Goal: Transaction & Acquisition: Purchase product/service

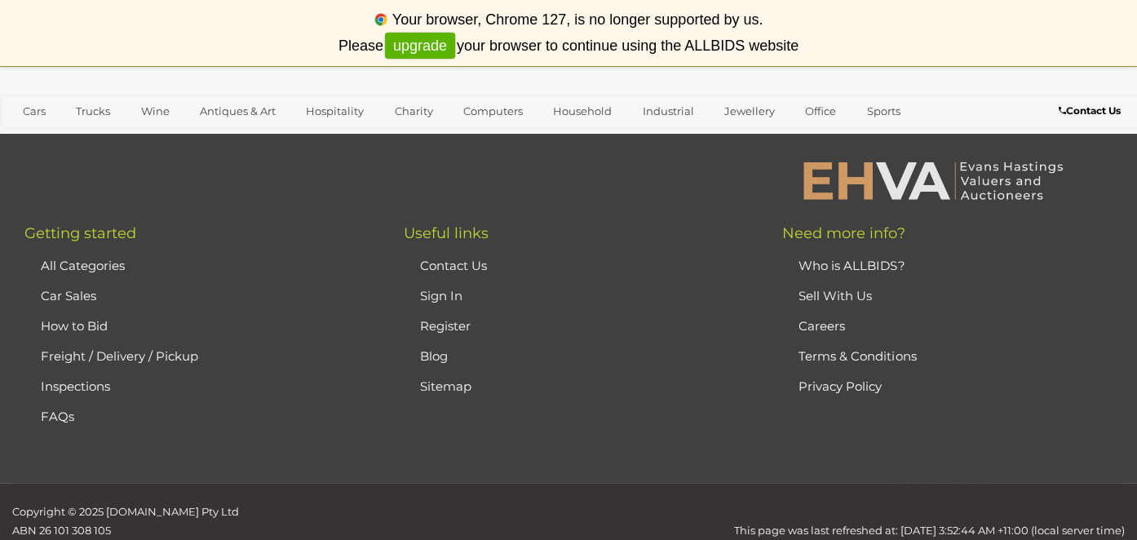
scroll to position [710, 0]
click at [432, 50] on link "upgrade" at bounding box center [420, 46] width 70 height 27
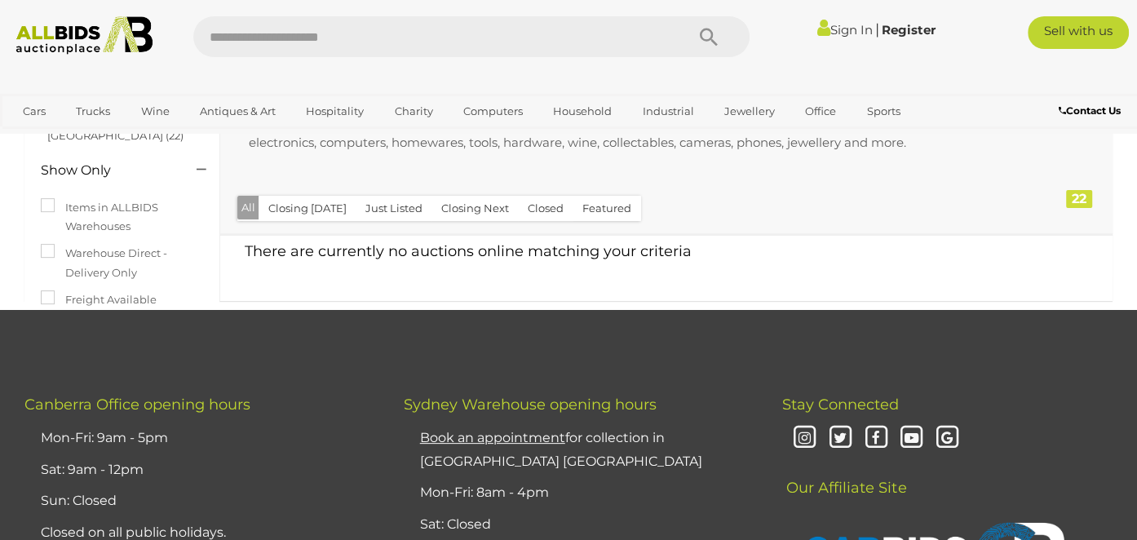
scroll to position [182, 0]
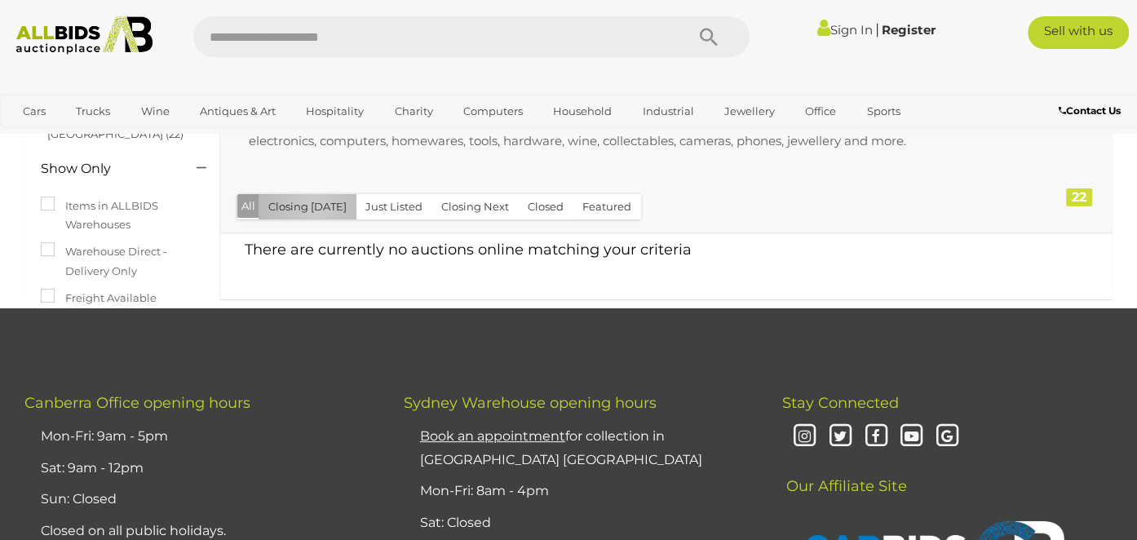
click at [314, 205] on button "Closing [DATE]" at bounding box center [307, 206] width 98 height 25
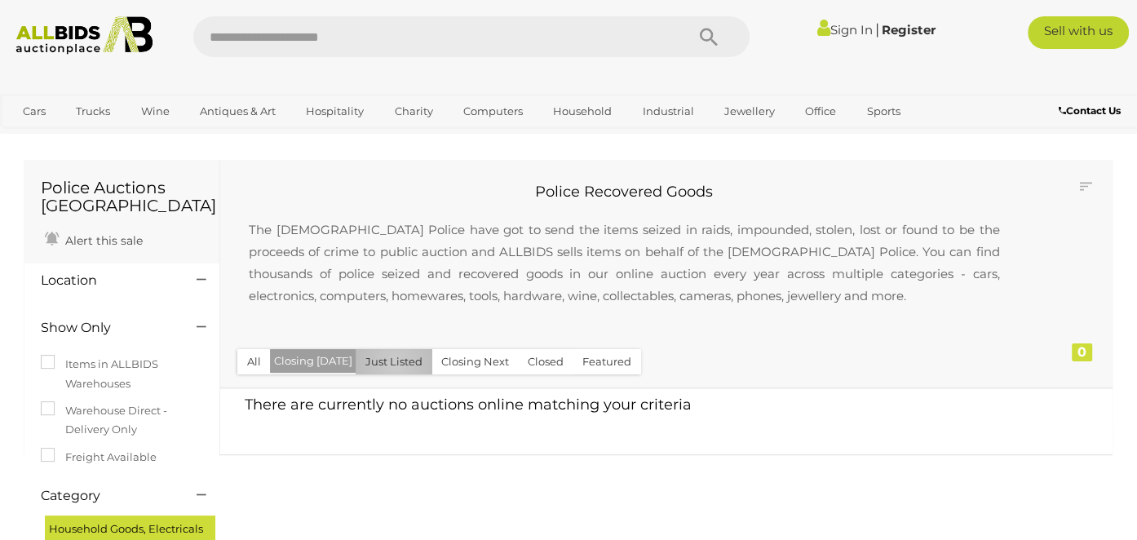
click at [390, 364] on button "Just Listed" at bounding box center [393, 361] width 77 height 25
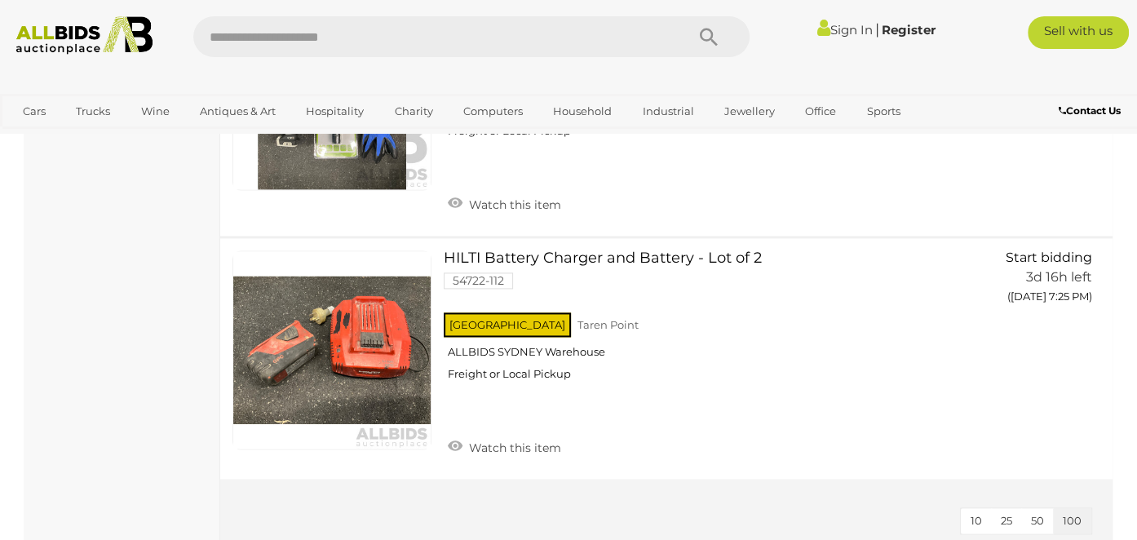
scroll to position [1700, 0]
click at [1003, 514] on span "25" at bounding box center [1005, 520] width 11 height 13
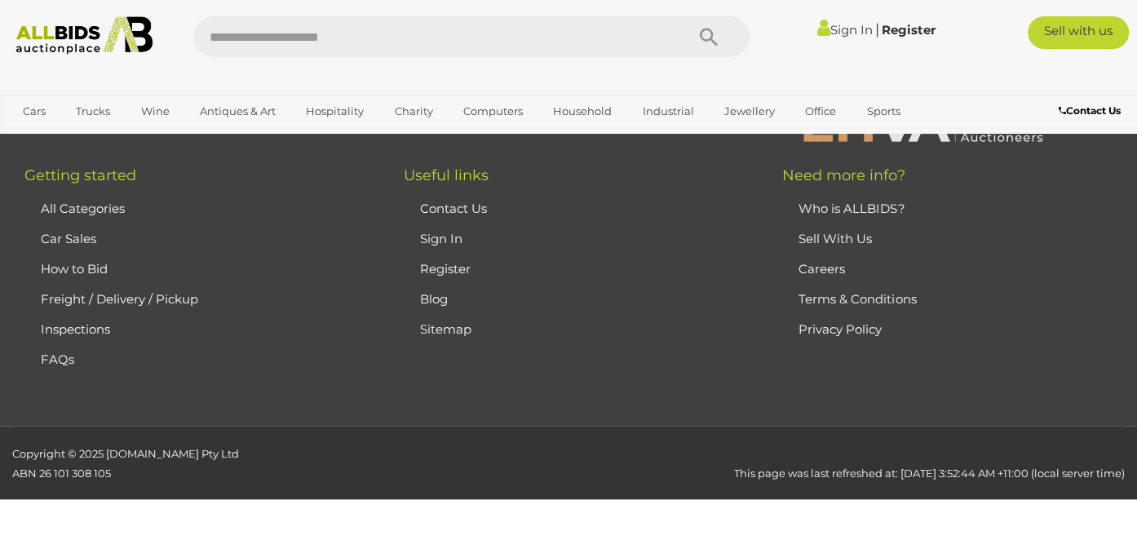
scroll to position [249, 0]
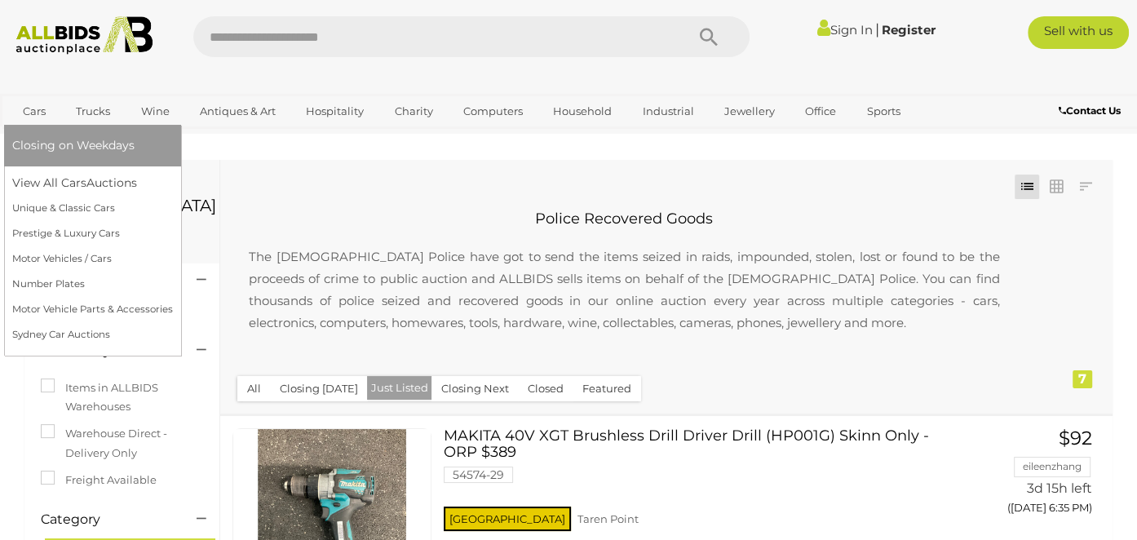
click at [37, 112] on link "Cars" at bounding box center [34, 111] width 44 height 27
click at [48, 202] on link "Unique & Classic Cars" at bounding box center [92, 208] width 161 height 25
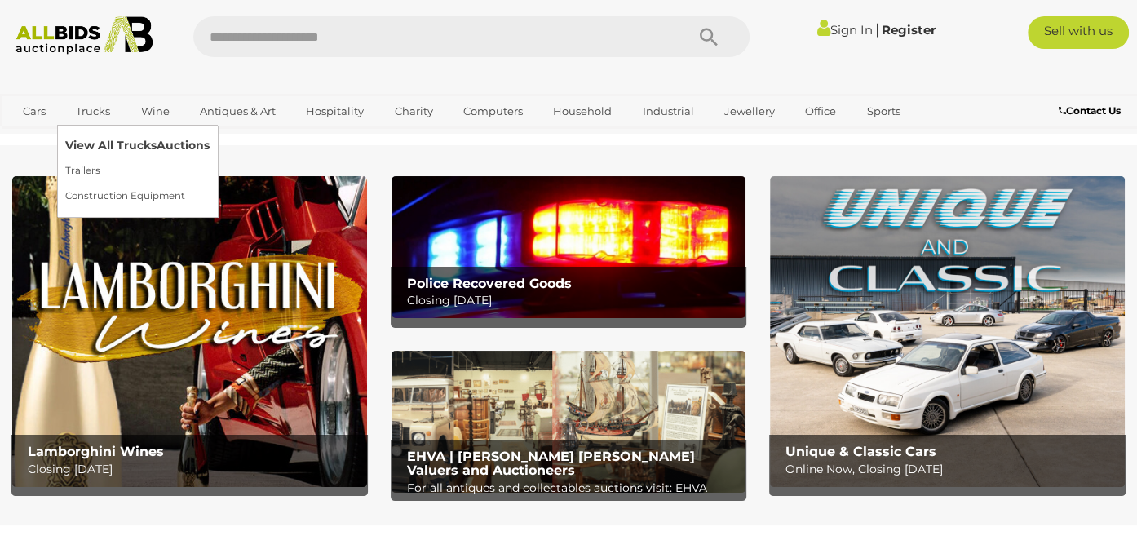
click at [102, 144] on link "View All Trucks Auctions" at bounding box center [137, 145] width 144 height 25
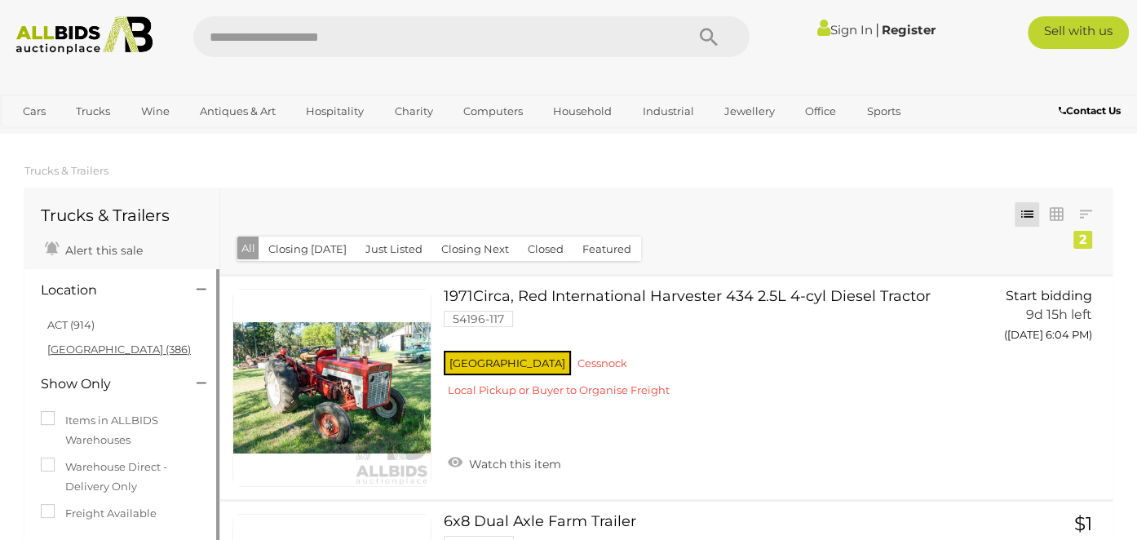
click at [92, 346] on link "[GEOGRAPHIC_DATA] (386)" at bounding box center [118, 348] width 143 height 13
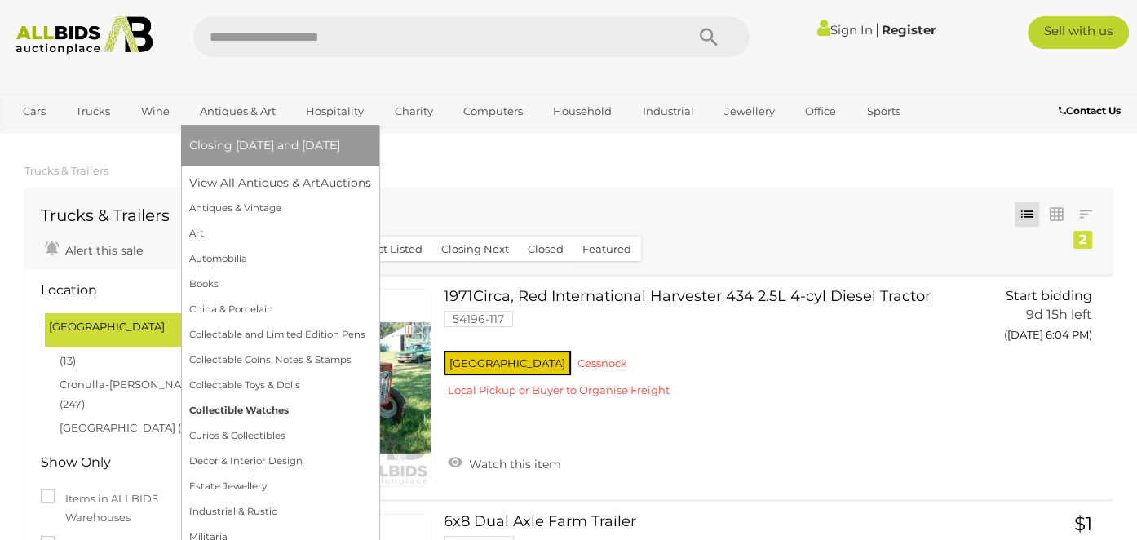
click at [233, 413] on link "Collectible Watches" at bounding box center [280, 410] width 182 height 25
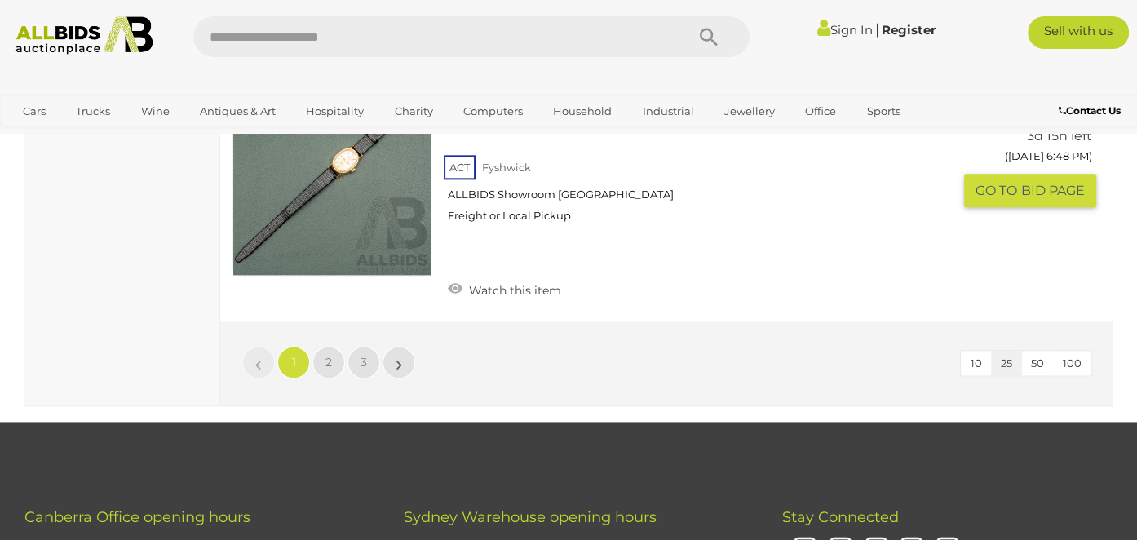
scroll to position [6340, 0]
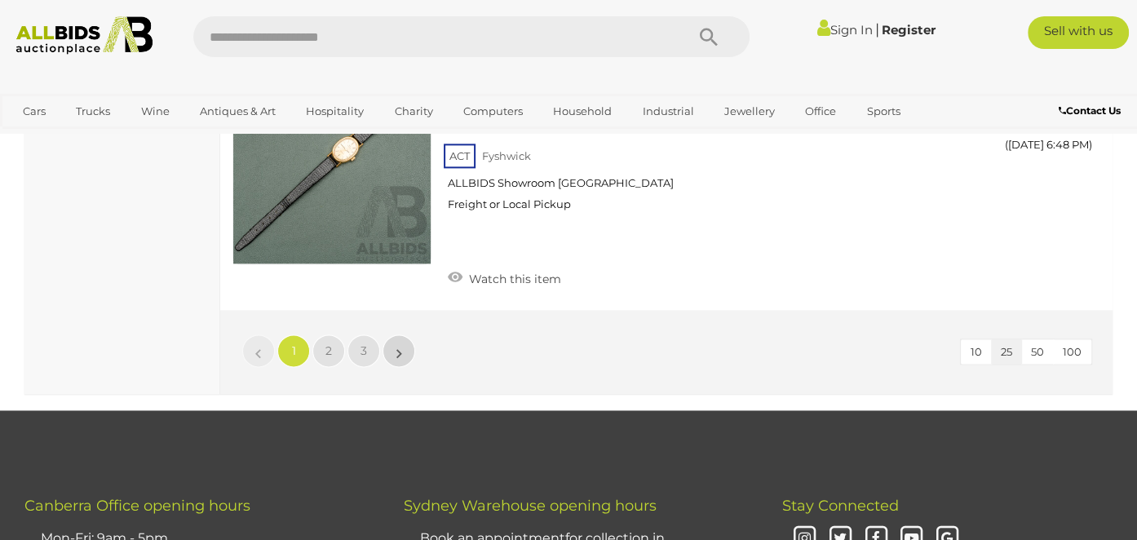
click at [404, 334] on link "»" at bounding box center [398, 350] width 33 height 33
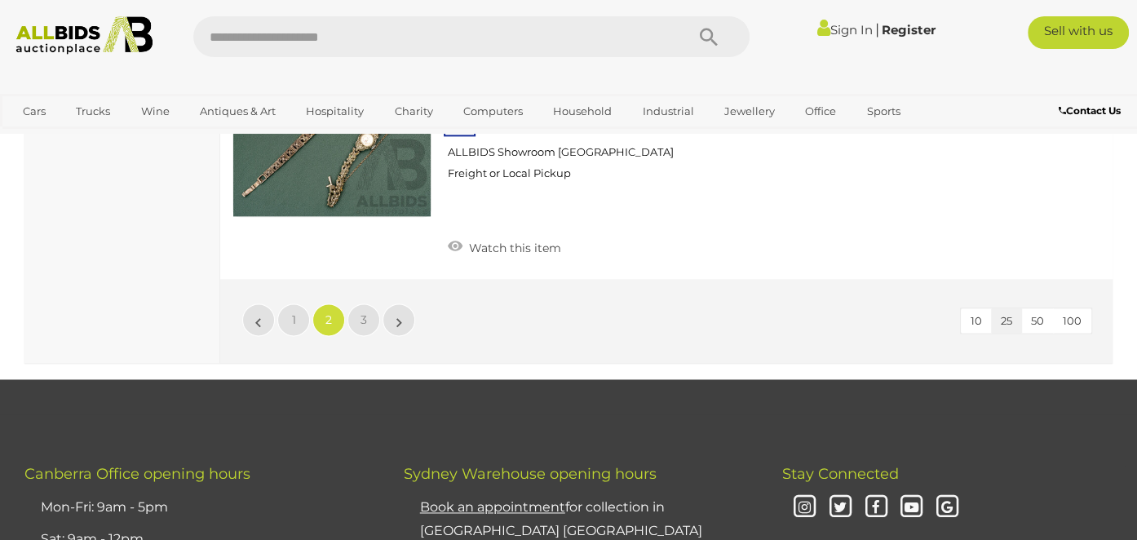
scroll to position [6388, 0]
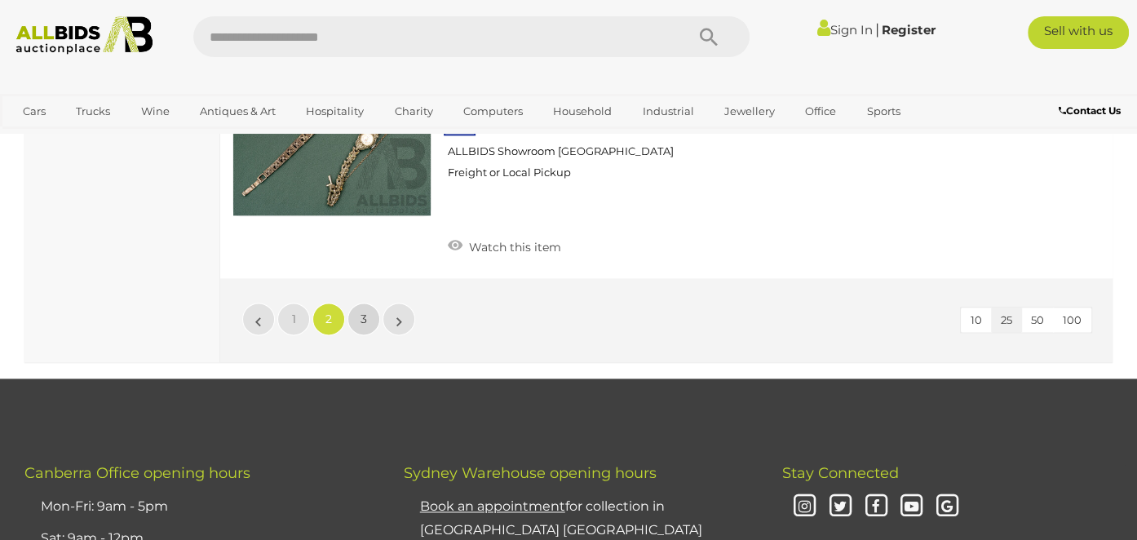
click at [366, 302] on link "3" at bounding box center [363, 318] width 33 height 33
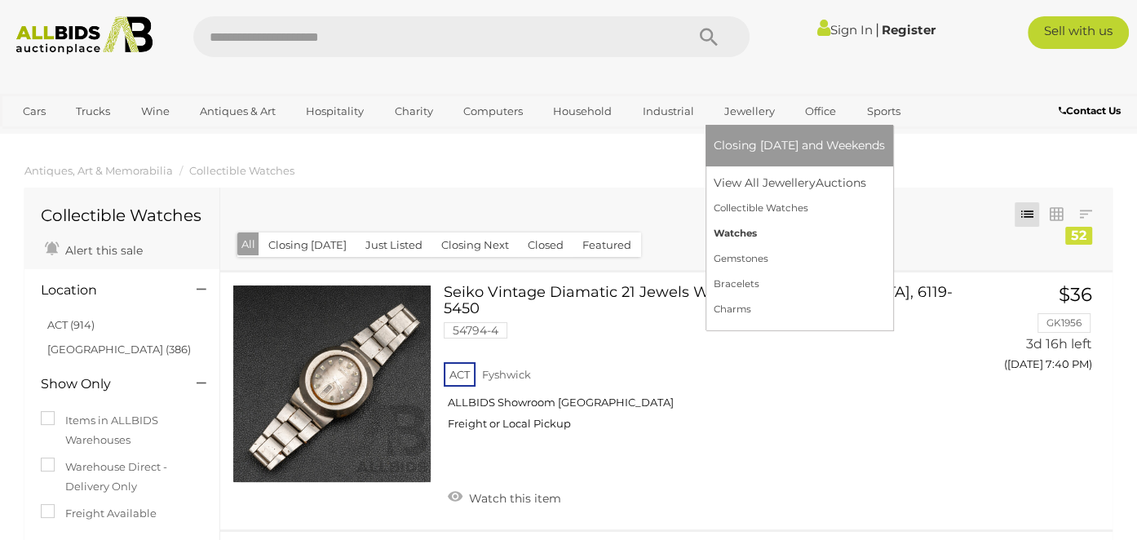
click at [736, 228] on link "Watches" at bounding box center [798, 233] width 171 height 25
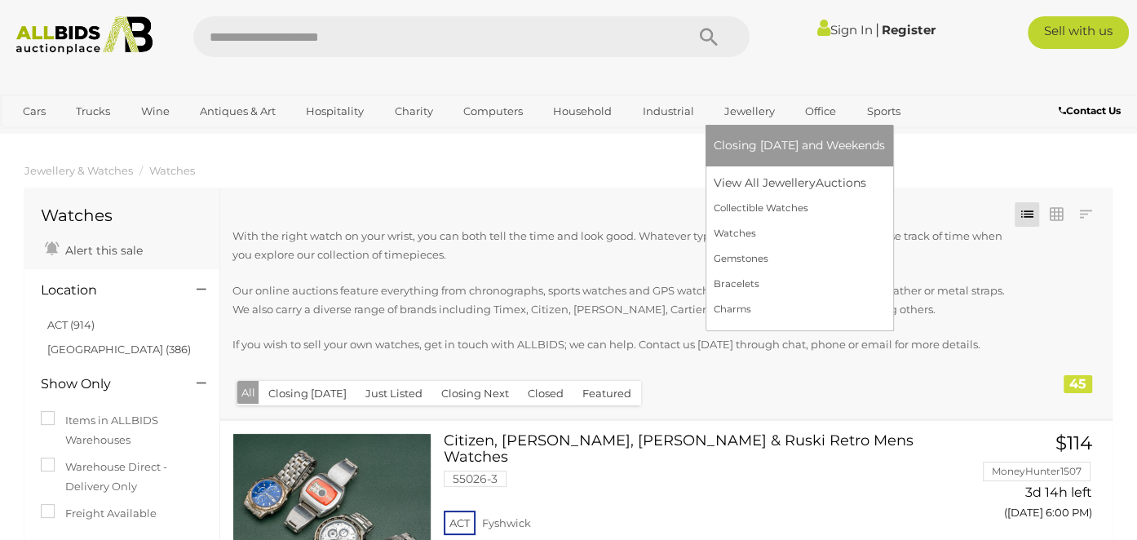
click at [740, 117] on link "Jewellery" at bounding box center [749, 111] width 72 height 27
click at [727, 264] on link "Gemstones" at bounding box center [798, 258] width 171 height 25
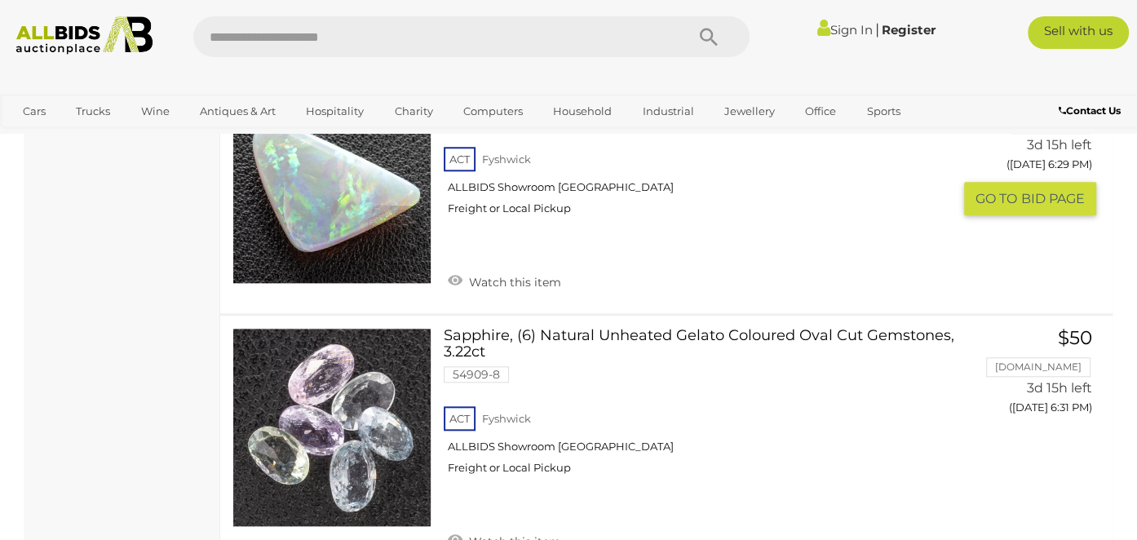
scroll to position [5887, 0]
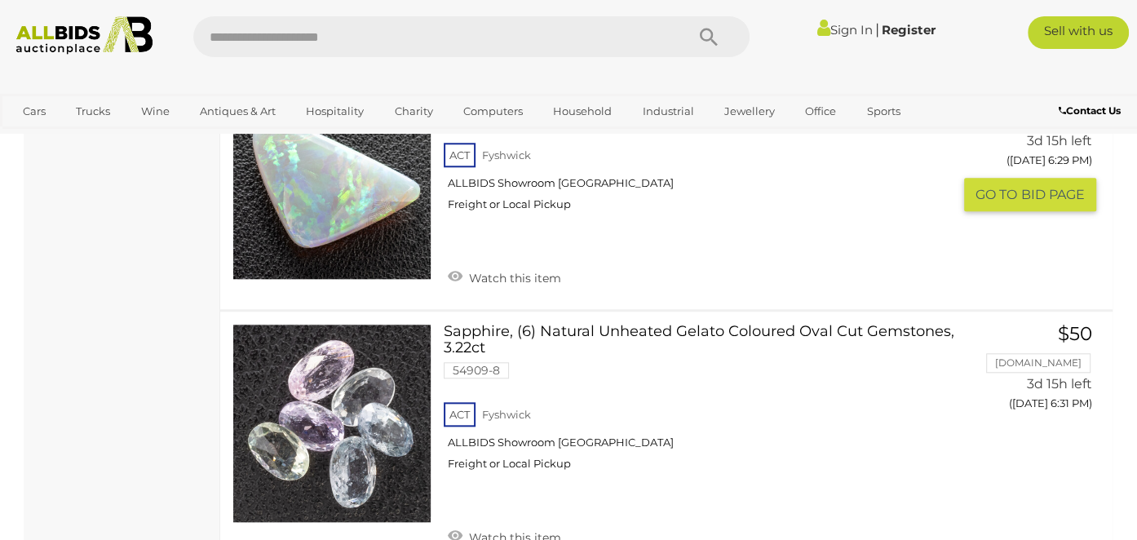
click at [372, 178] on link at bounding box center [331, 180] width 199 height 199
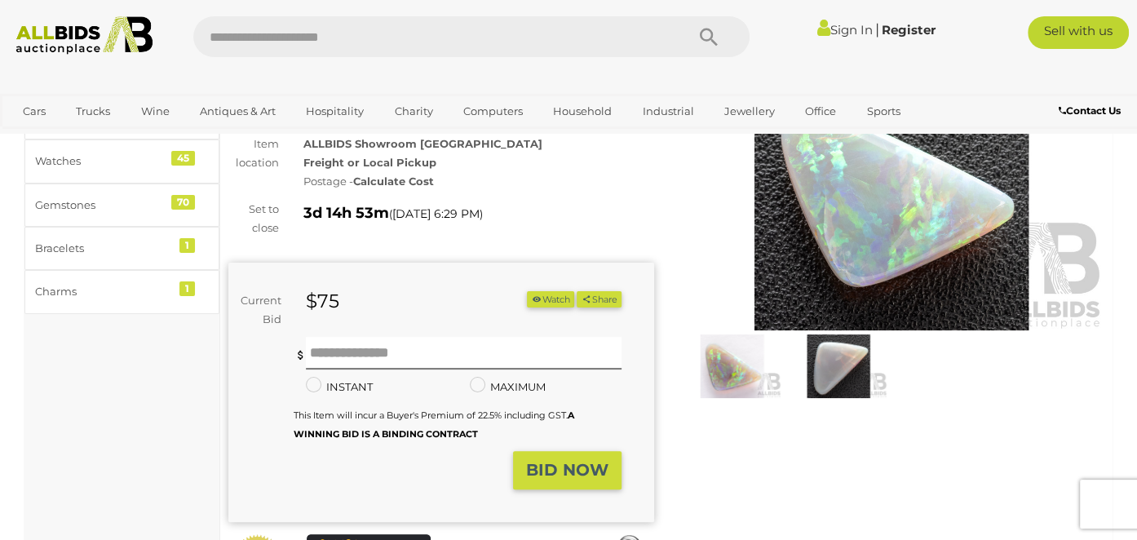
scroll to position [152, 0]
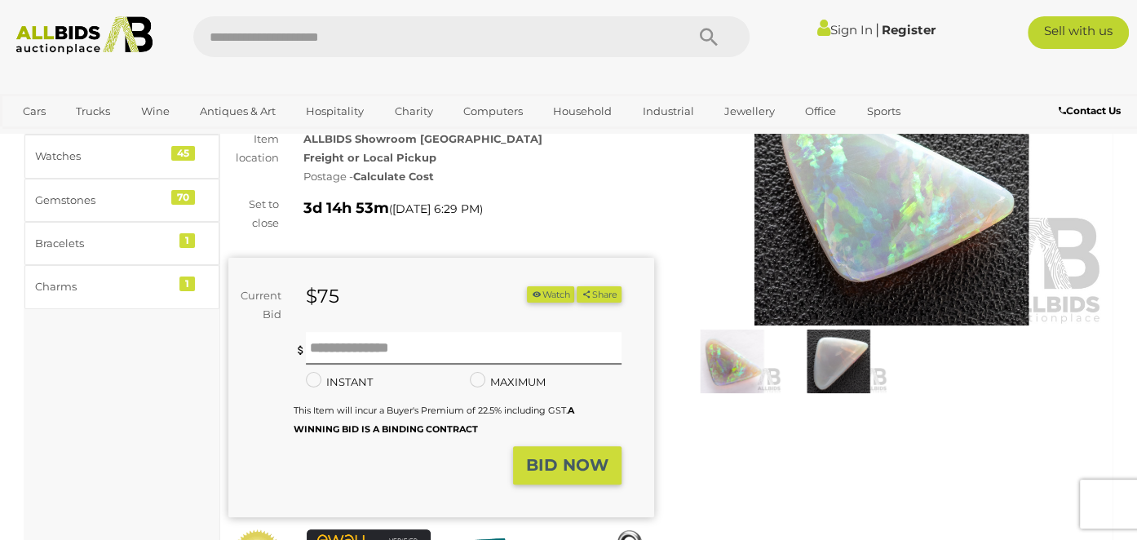
click at [818, 370] on img at bounding box center [838, 361] width 99 height 64
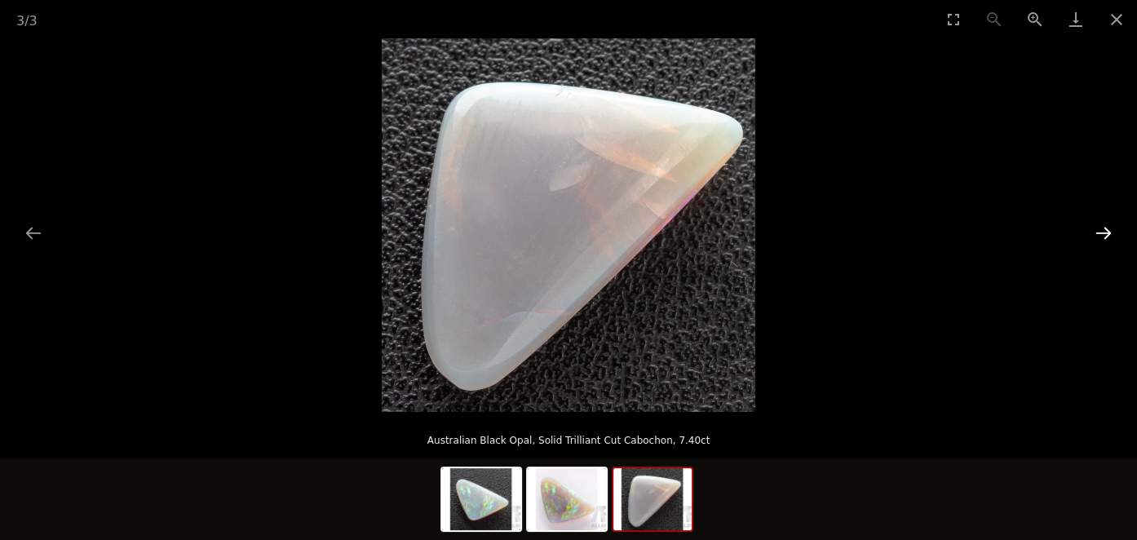
click at [1104, 227] on button "Next slide" at bounding box center [1103, 233] width 34 height 32
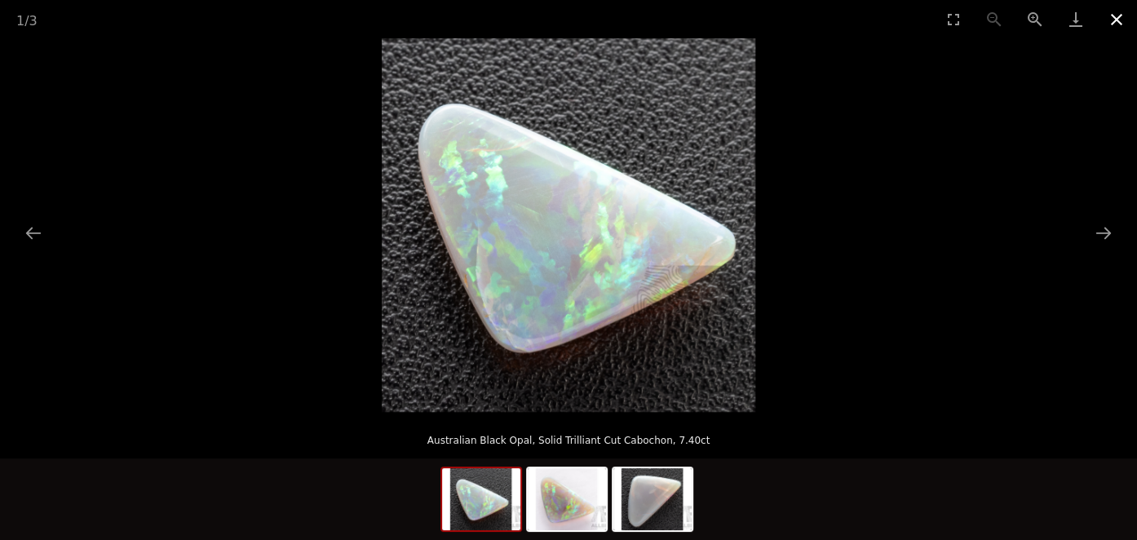
click at [1115, 27] on button "Close gallery" at bounding box center [1116, 19] width 41 height 38
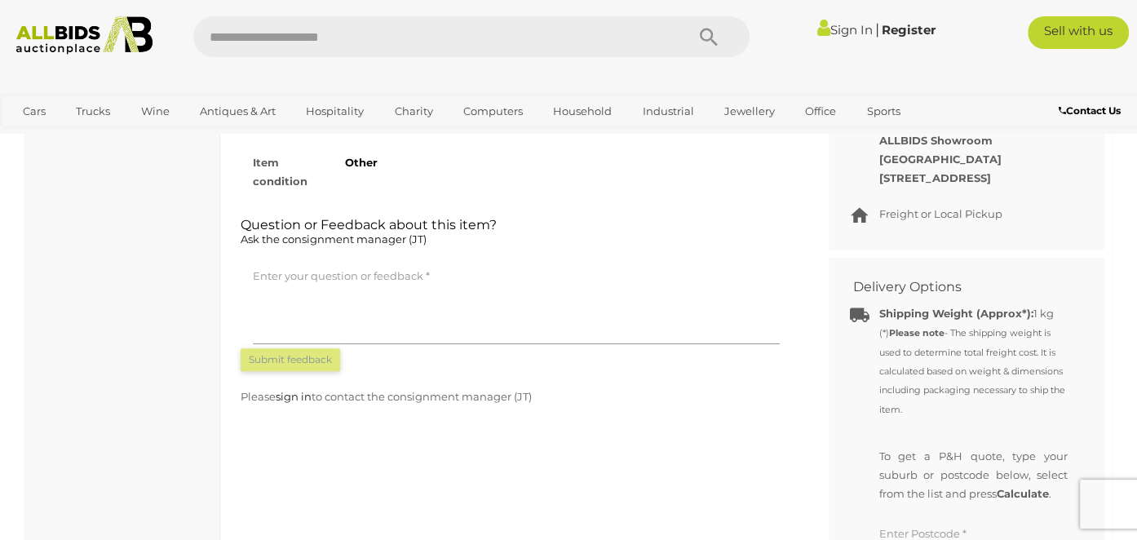
scroll to position [810, 0]
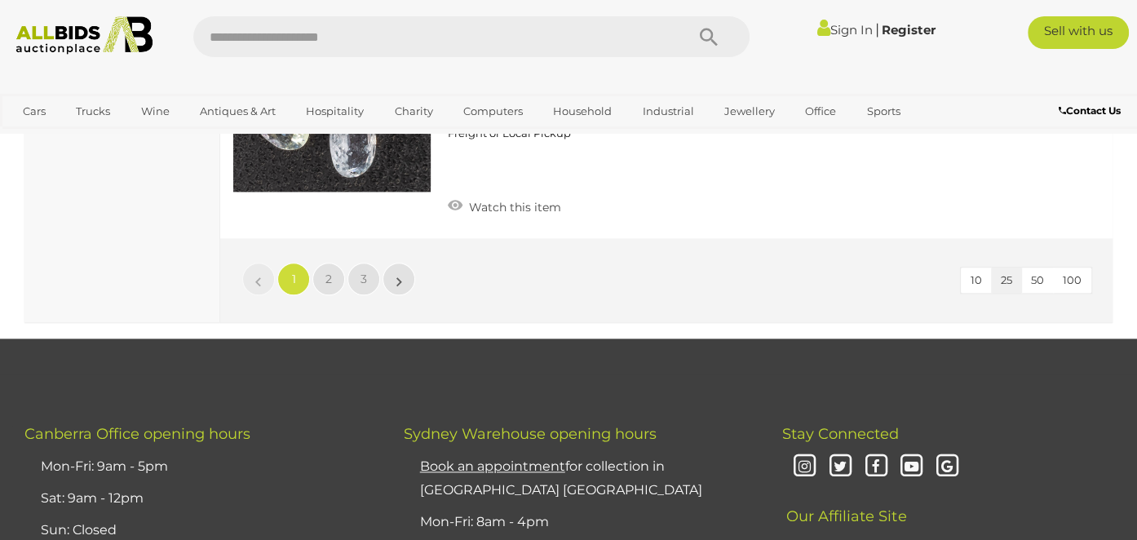
scroll to position [6217, 0]
click at [401, 264] on li "»" at bounding box center [399, 279] width 32 height 33
click at [398, 263] on li "»" at bounding box center [399, 279] width 32 height 33
click at [335, 263] on link "2" at bounding box center [328, 279] width 33 height 33
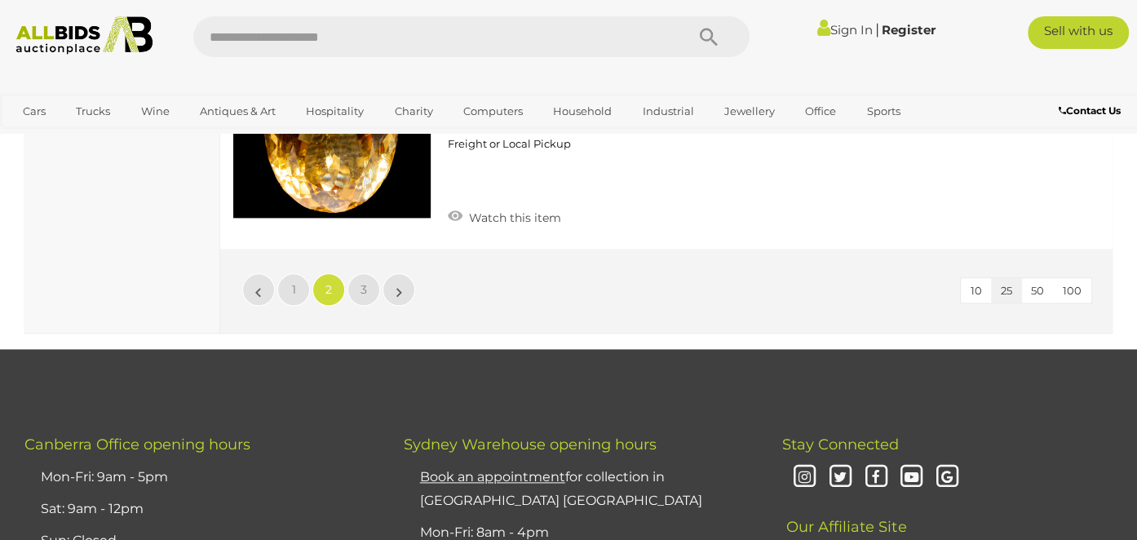
scroll to position [6160, 0]
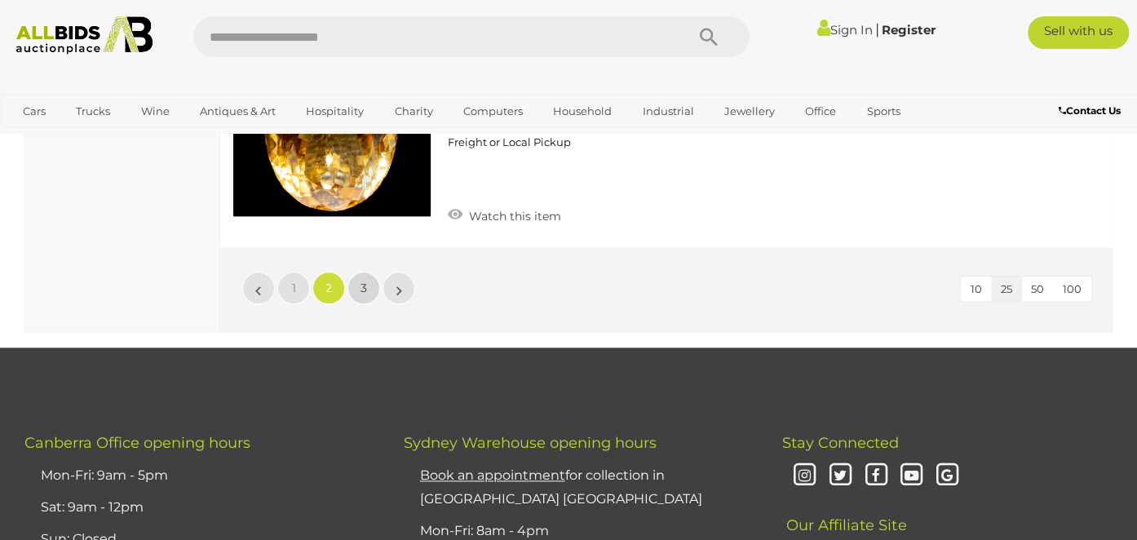
click at [370, 271] on link "3" at bounding box center [363, 287] width 33 height 33
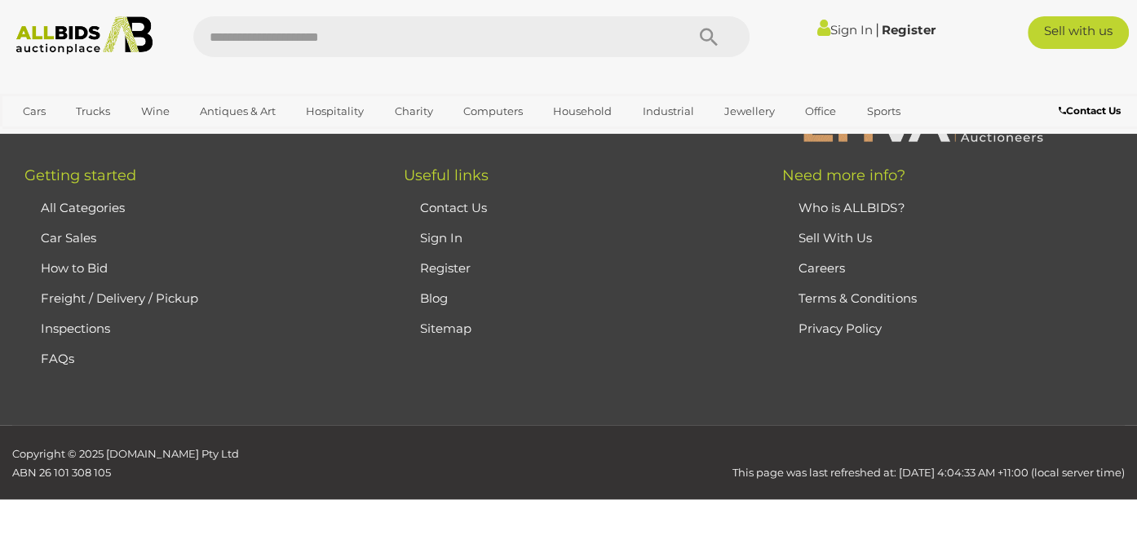
scroll to position [106, 0]
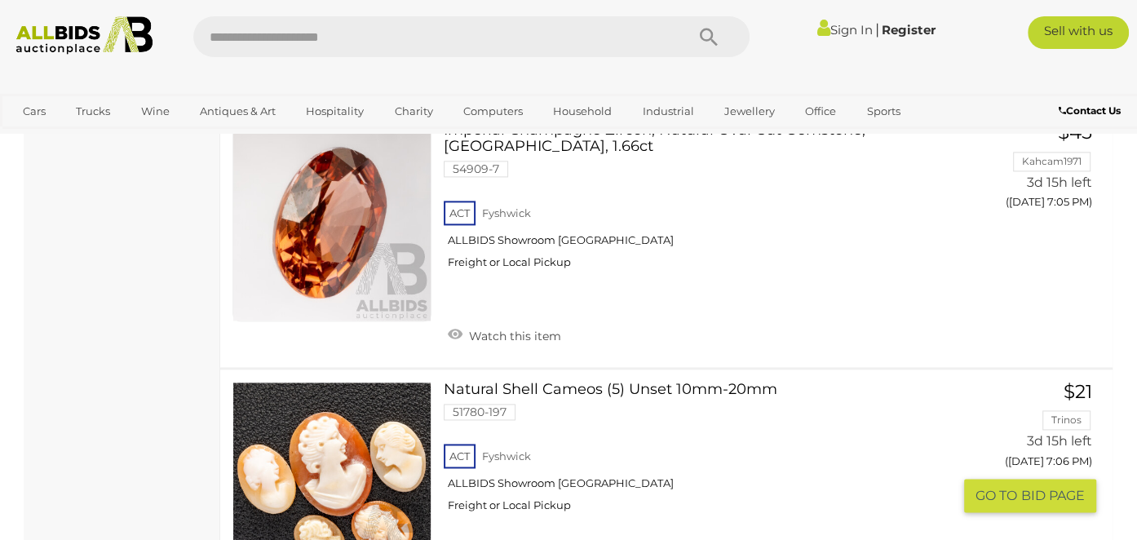
scroll to position [1557, 0]
